Goal: Information Seeking & Learning: Learn about a topic

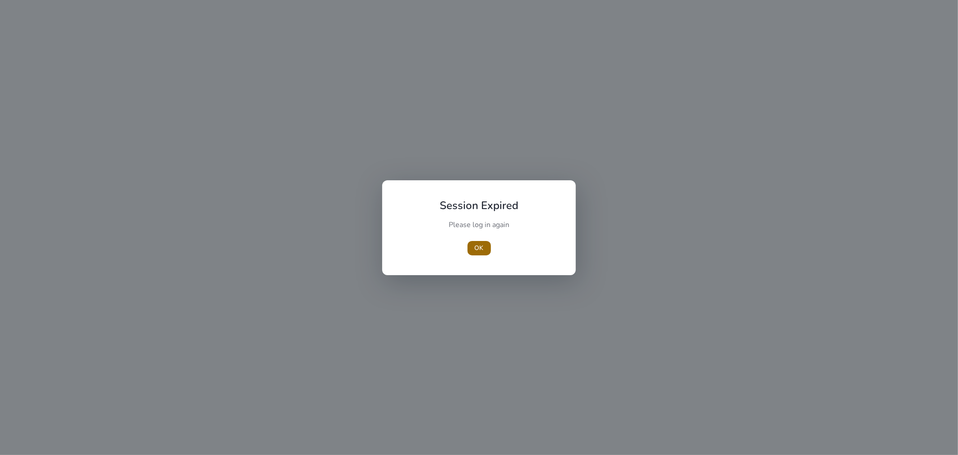
click at [473, 250] on span "button" at bounding box center [479, 248] width 23 height 22
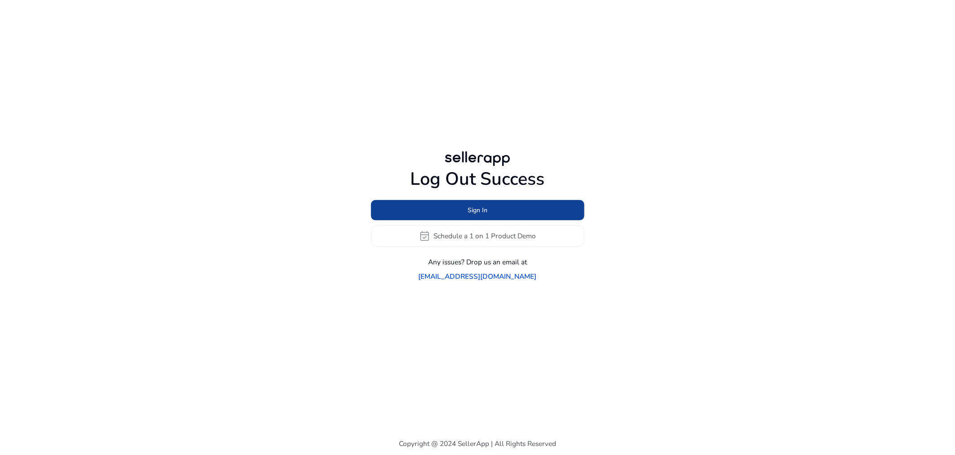
click at [487, 215] on span "Sign In" at bounding box center [478, 209] width 20 height 9
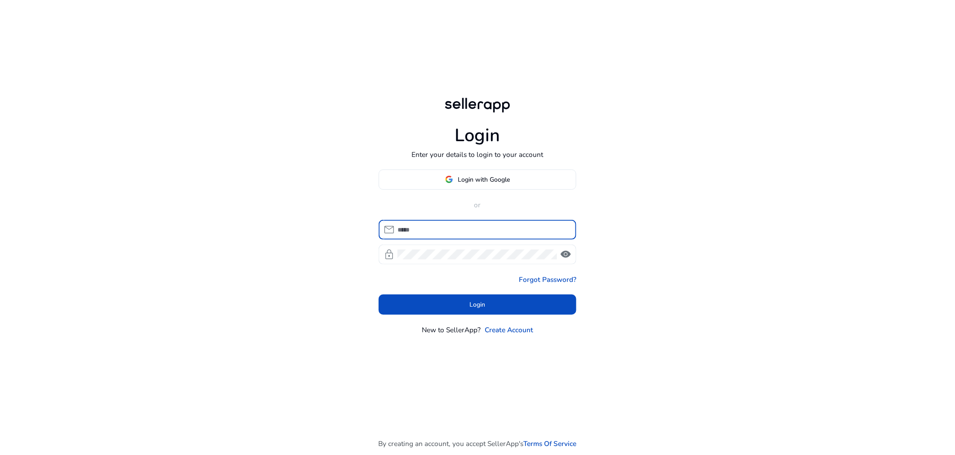
type input "**********"
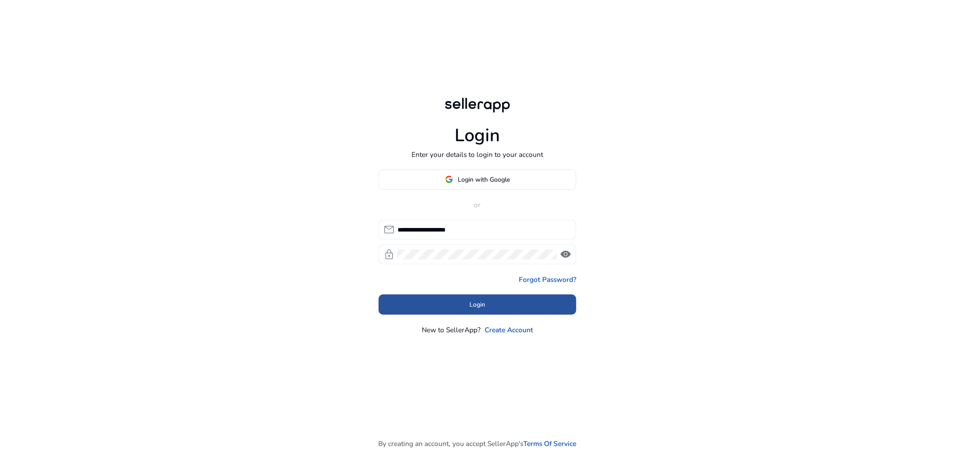
click at [464, 306] on span at bounding box center [478, 305] width 198 height 22
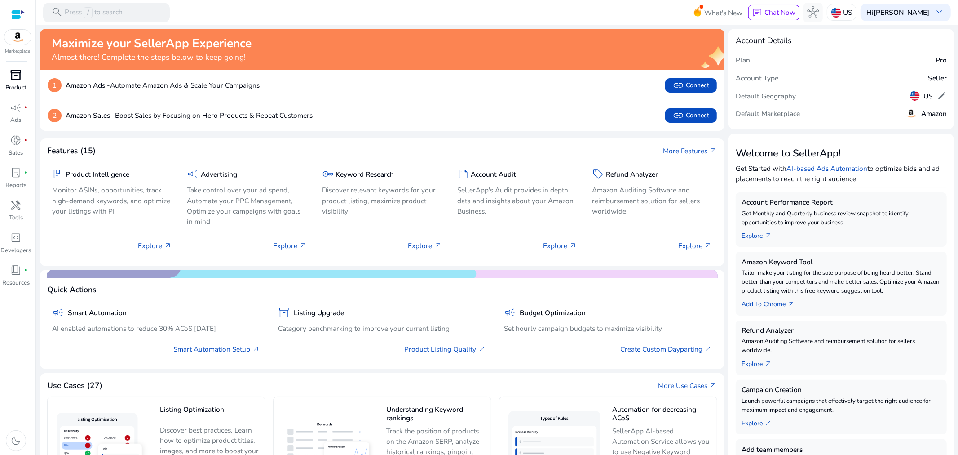
click at [12, 77] on span "inventory_2" at bounding box center [16, 75] width 12 height 12
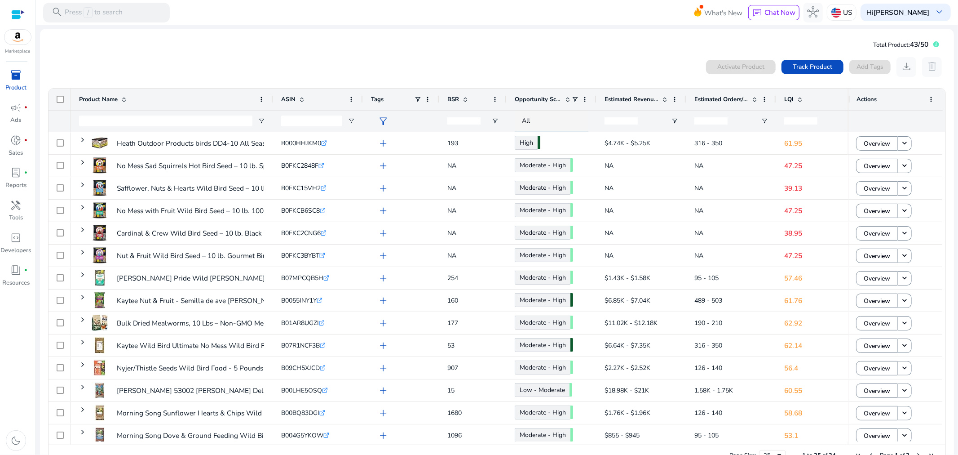
click at [264, 51] on mat-card "Total Product: 43/50 0 products selected Activate Product Track Product Add Tag…" at bounding box center [497, 254] width 914 height 450
click at [792, 96] on span "LQI" at bounding box center [789, 99] width 9 height 8
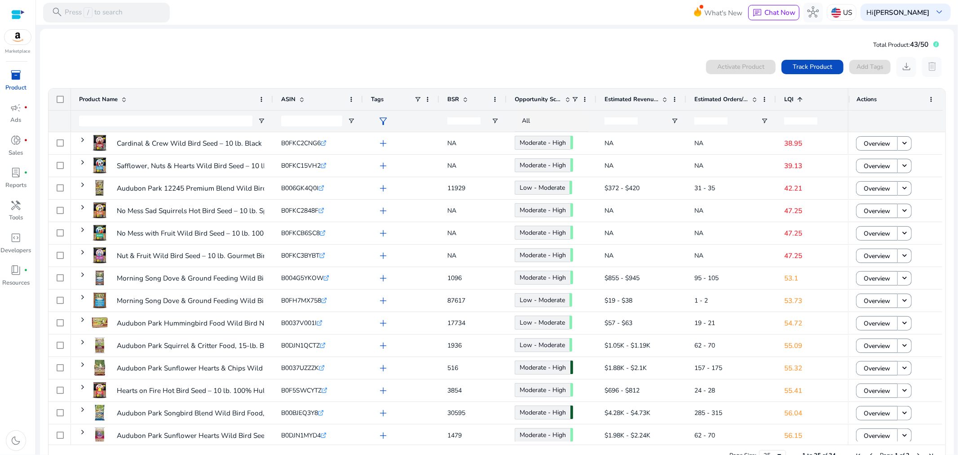
click at [792, 96] on span "LQI" at bounding box center [789, 99] width 9 height 8
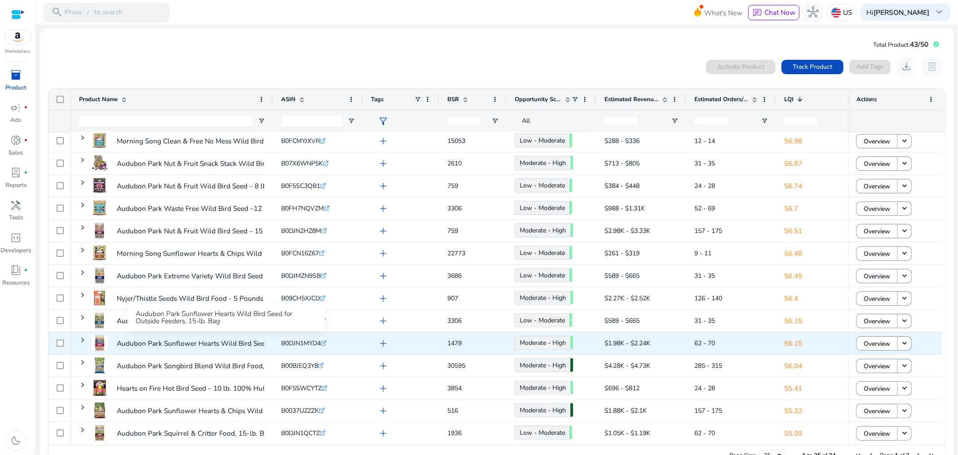
scroll to position [253, 0]
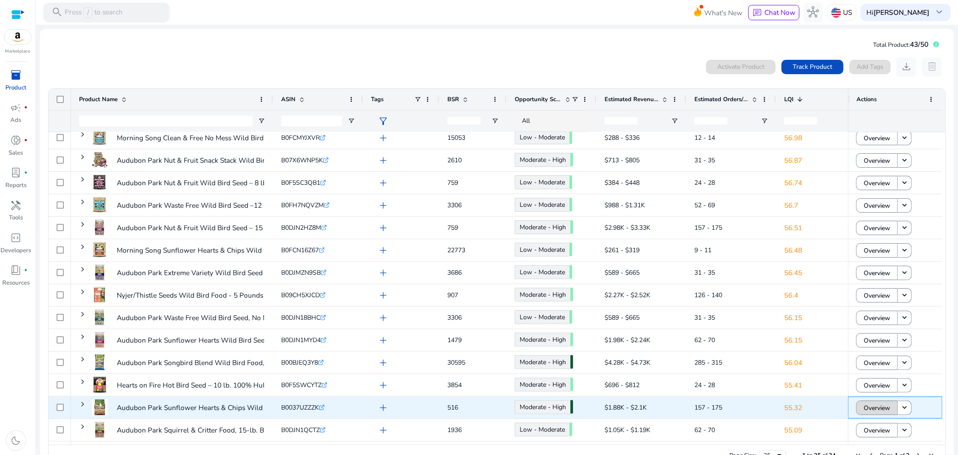
click at [869, 409] on span "Overview" at bounding box center [877, 408] width 27 height 18
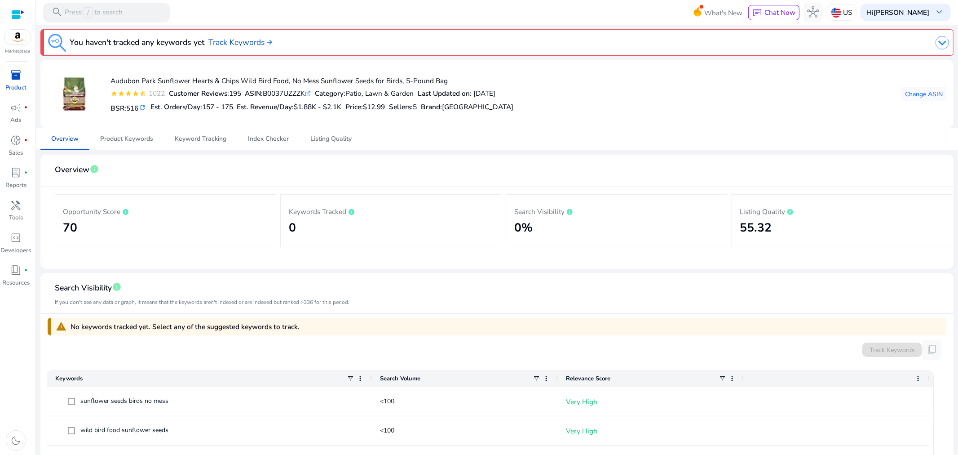
click at [566, 102] on div "Audubon Park Sunflower Hearts & Chips Wild Bird Food, No Mess Sunflower Seeds f…" at bounding box center [497, 94] width 899 height 54
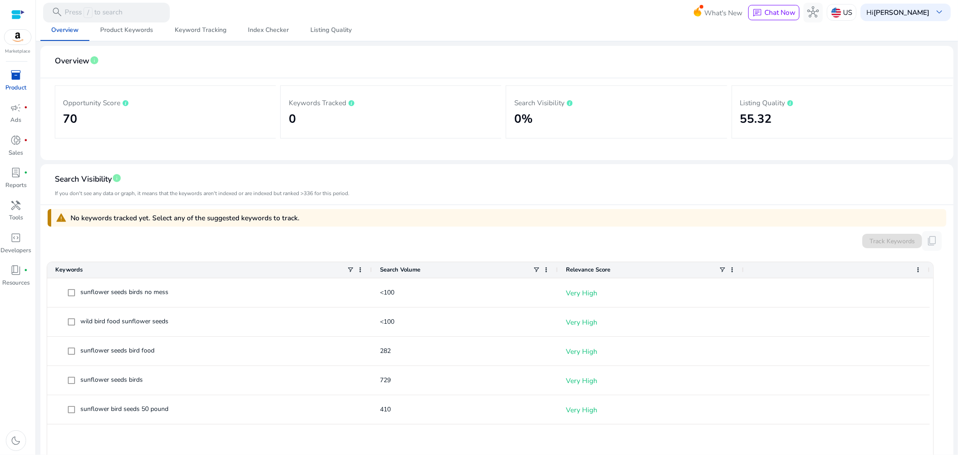
scroll to position [100, 0]
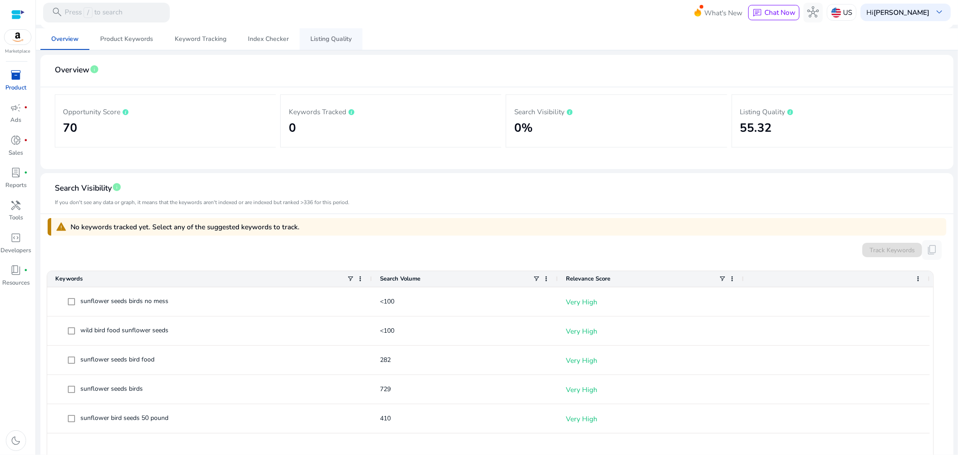
click at [335, 36] on span "Listing Quality" at bounding box center [330, 39] width 41 height 6
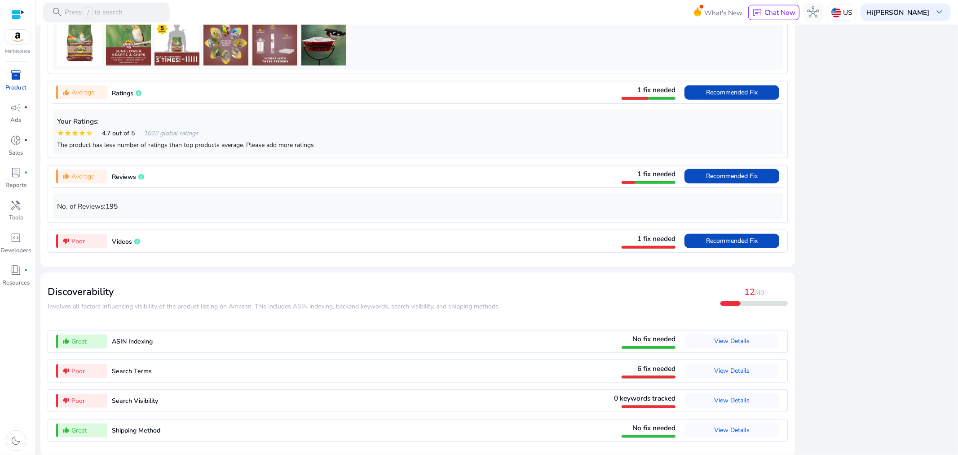
scroll to position [727, 0]
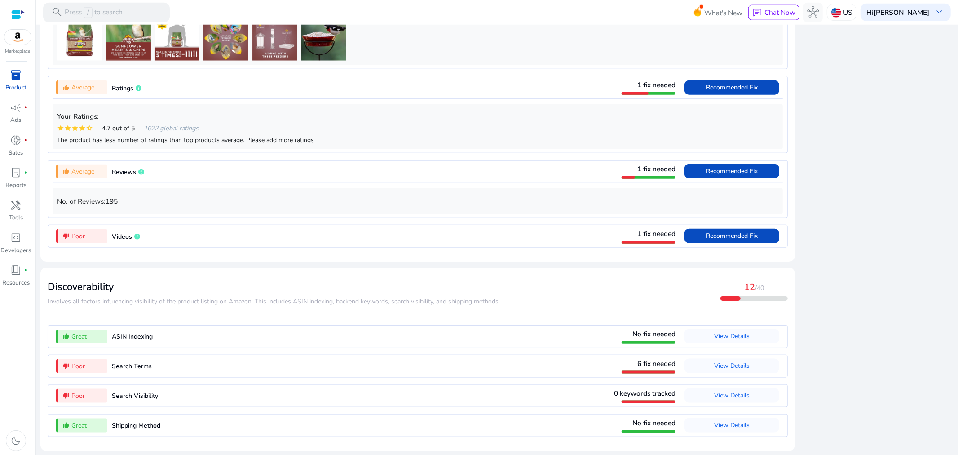
click at [843, 239] on div "close Our extension is available for your browser! See the Listing Quality scor…" at bounding box center [877, 40] width 153 height 830
click at [839, 347] on div "close Our extension is available for your browser! See the Listing Quality scor…" at bounding box center [877, 40] width 153 height 830
click at [734, 364] on span "View Details" at bounding box center [731, 365] width 35 height 9
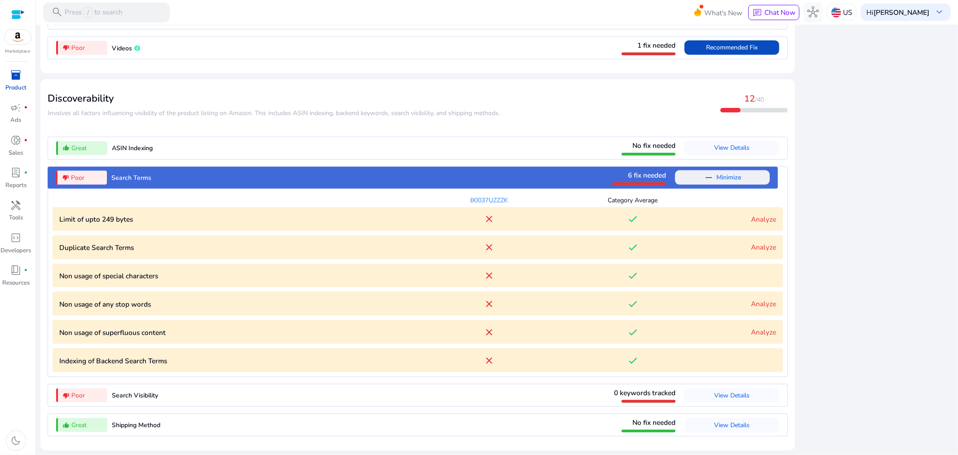
scroll to position [914, 0]
click at [758, 333] on link "Analyze" at bounding box center [763, 331] width 25 height 9
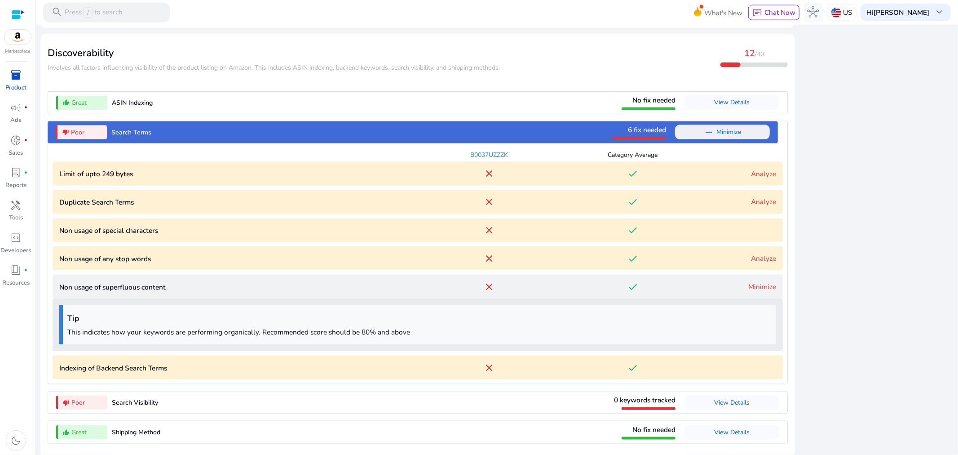
scroll to position [967, 0]
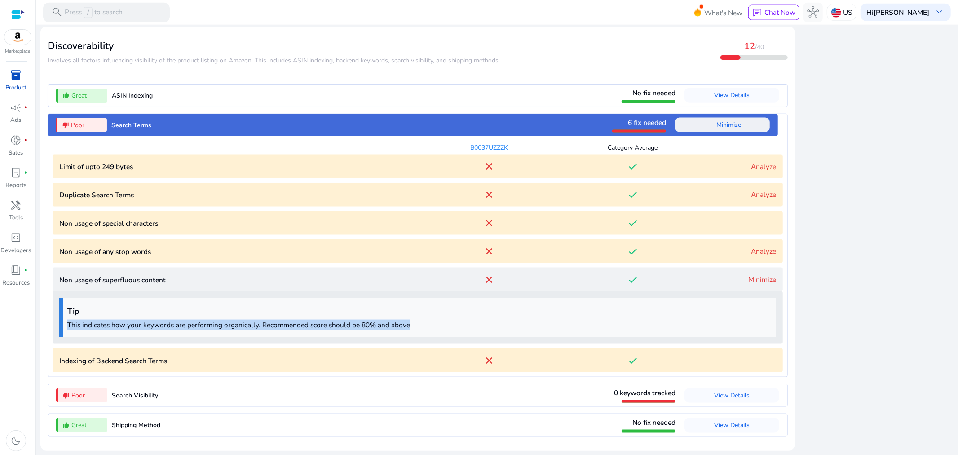
drag, startPoint x: 415, startPoint y: 323, endPoint x: 36, endPoint y: 333, distance: 378.9
click at [36, 333] on mat-sidenav-content "search Press / to search What's New chat Chat Now hub US Hi jared atkinson keyb…" at bounding box center [497, 227] width 922 height 455
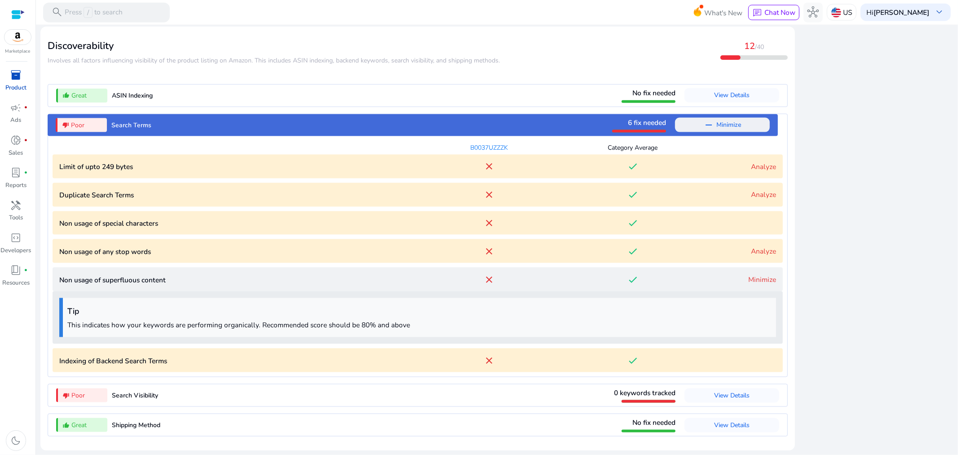
click at [771, 276] on link "Minimize" at bounding box center [763, 279] width 28 height 9
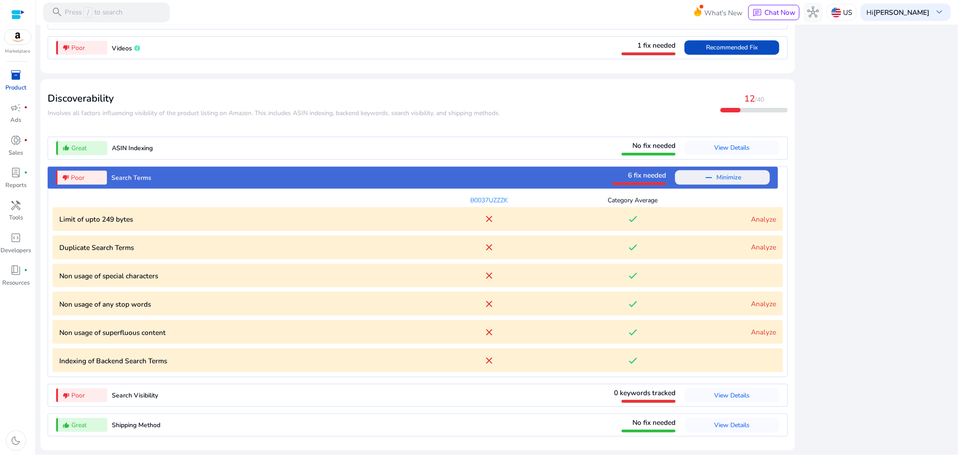
scroll to position [914, 0]
click at [726, 174] on span "Minimize" at bounding box center [729, 177] width 25 height 14
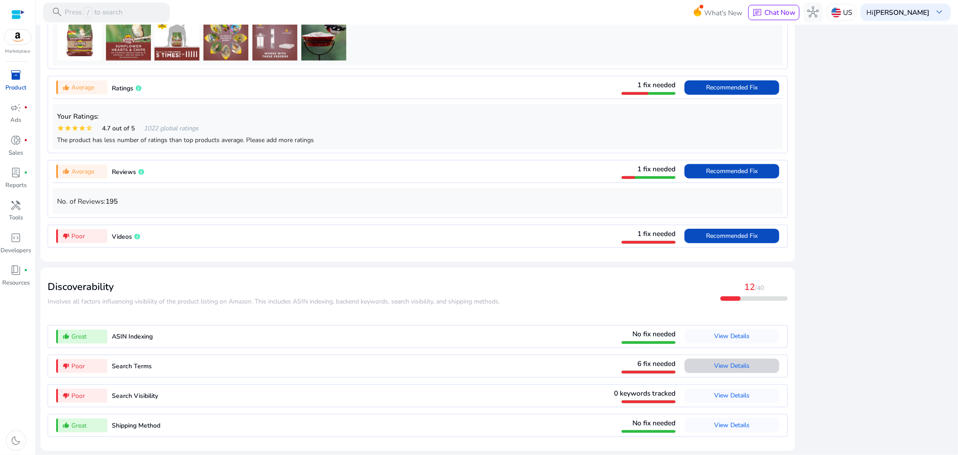
scroll to position [727, 0]
click at [734, 394] on span "View Details" at bounding box center [731, 395] width 35 height 9
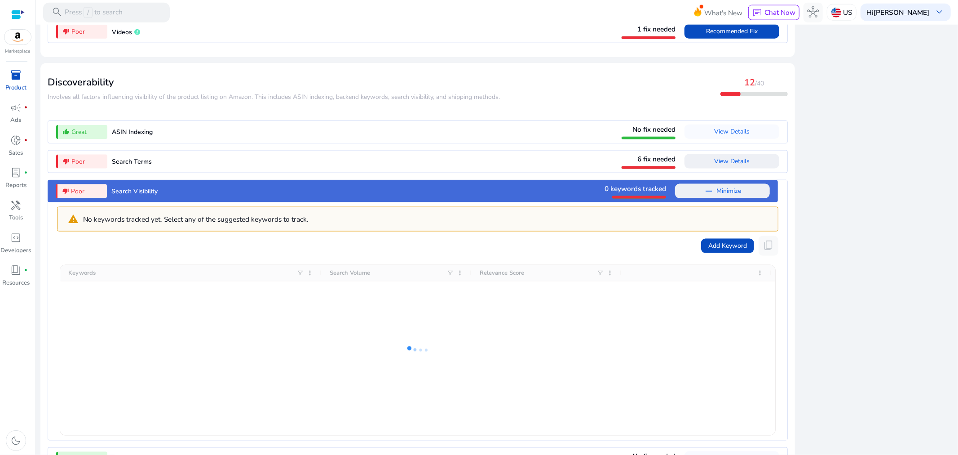
scroll to position [964, 0]
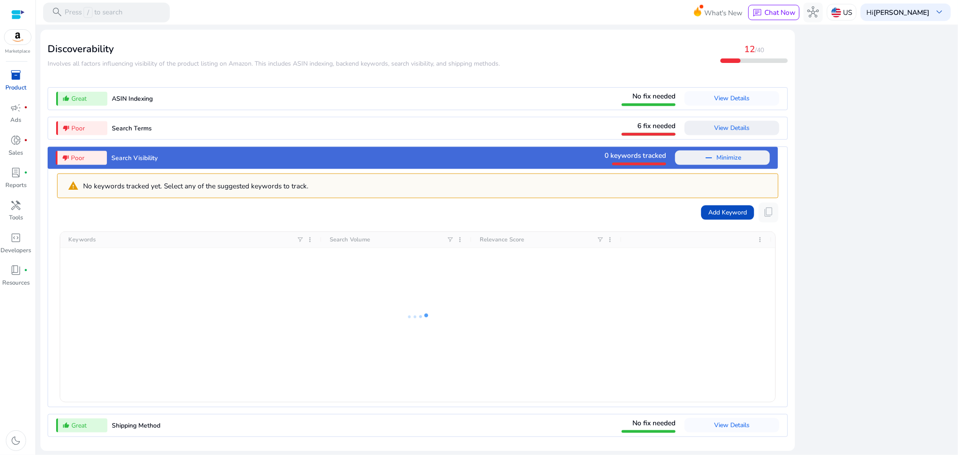
click at [719, 159] on span "Minimize" at bounding box center [729, 158] width 25 height 14
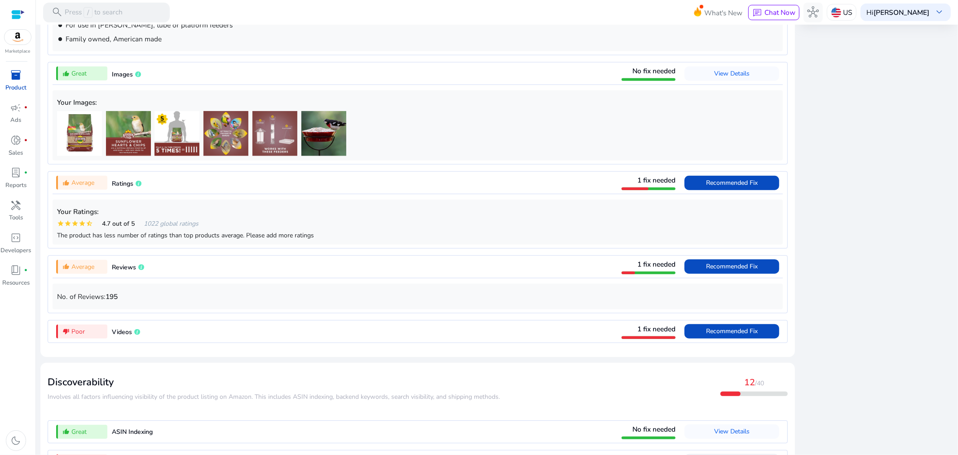
scroll to position [727, 0]
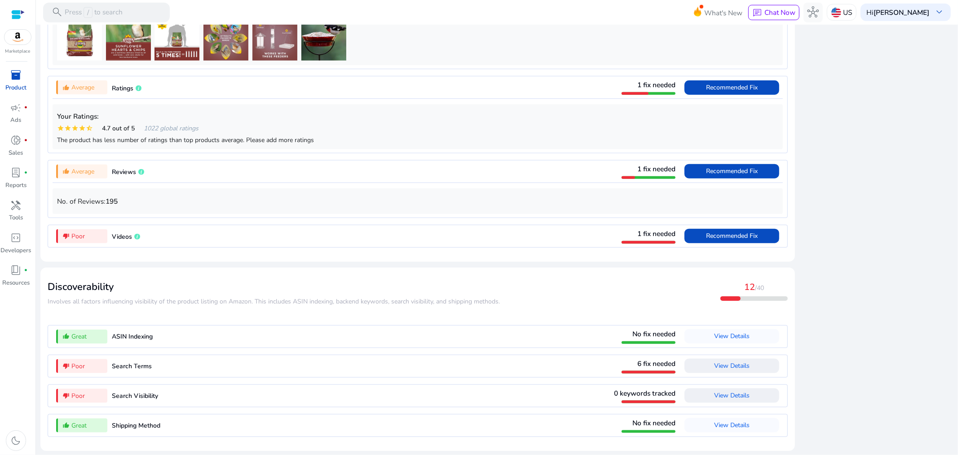
click at [886, 120] on div "close Our extension is available for your browser! See the Listing Quality scor…" at bounding box center [877, 40] width 153 height 830
click at [887, 244] on div "close Our extension is available for your browser! See the Listing Quality scor…" at bounding box center [877, 40] width 153 height 830
